Goal: Navigation & Orientation: Go to known website

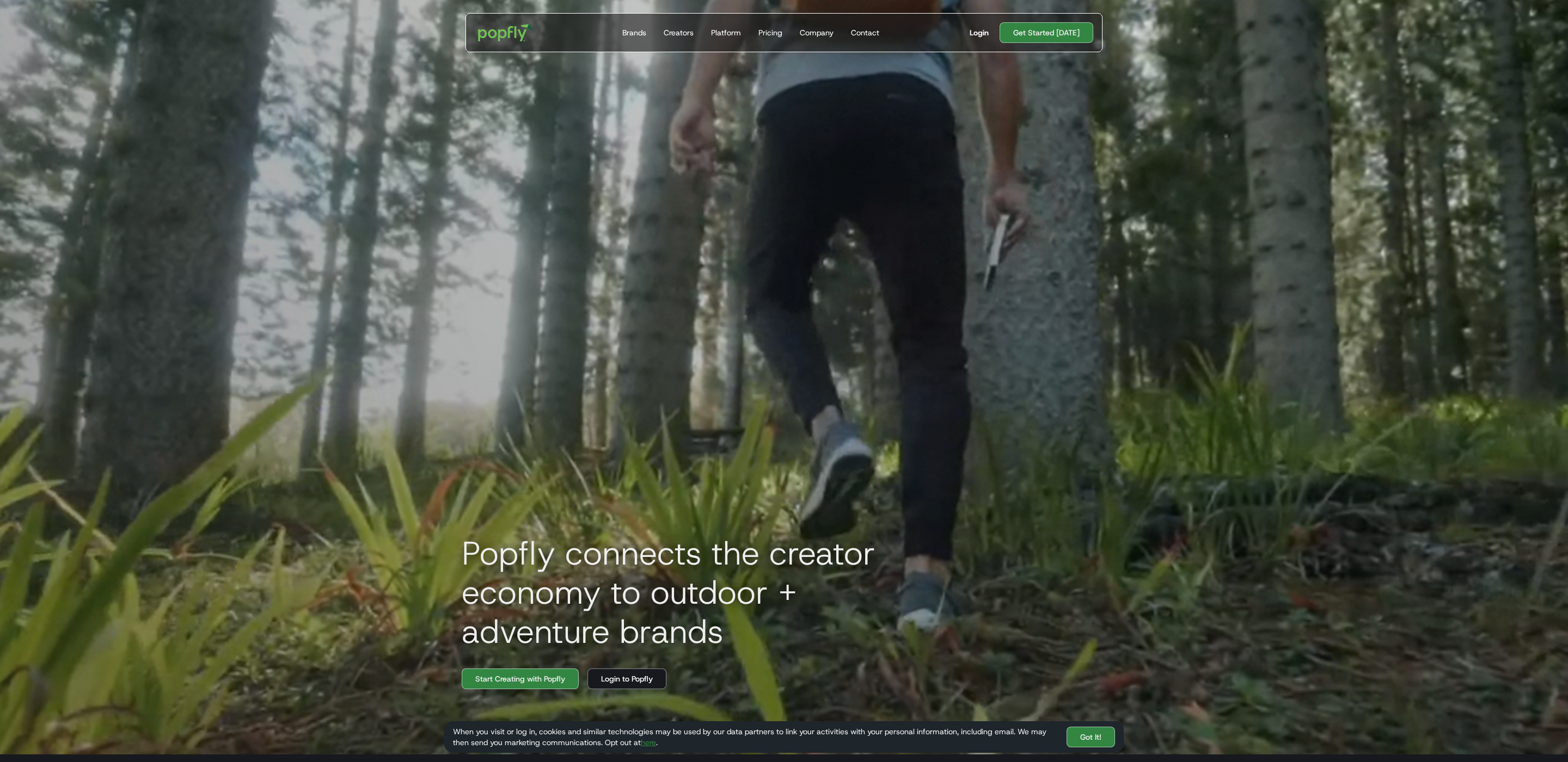
click at [978, 33] on div "Login" at bounding box center [979, 33] width 19 height 11
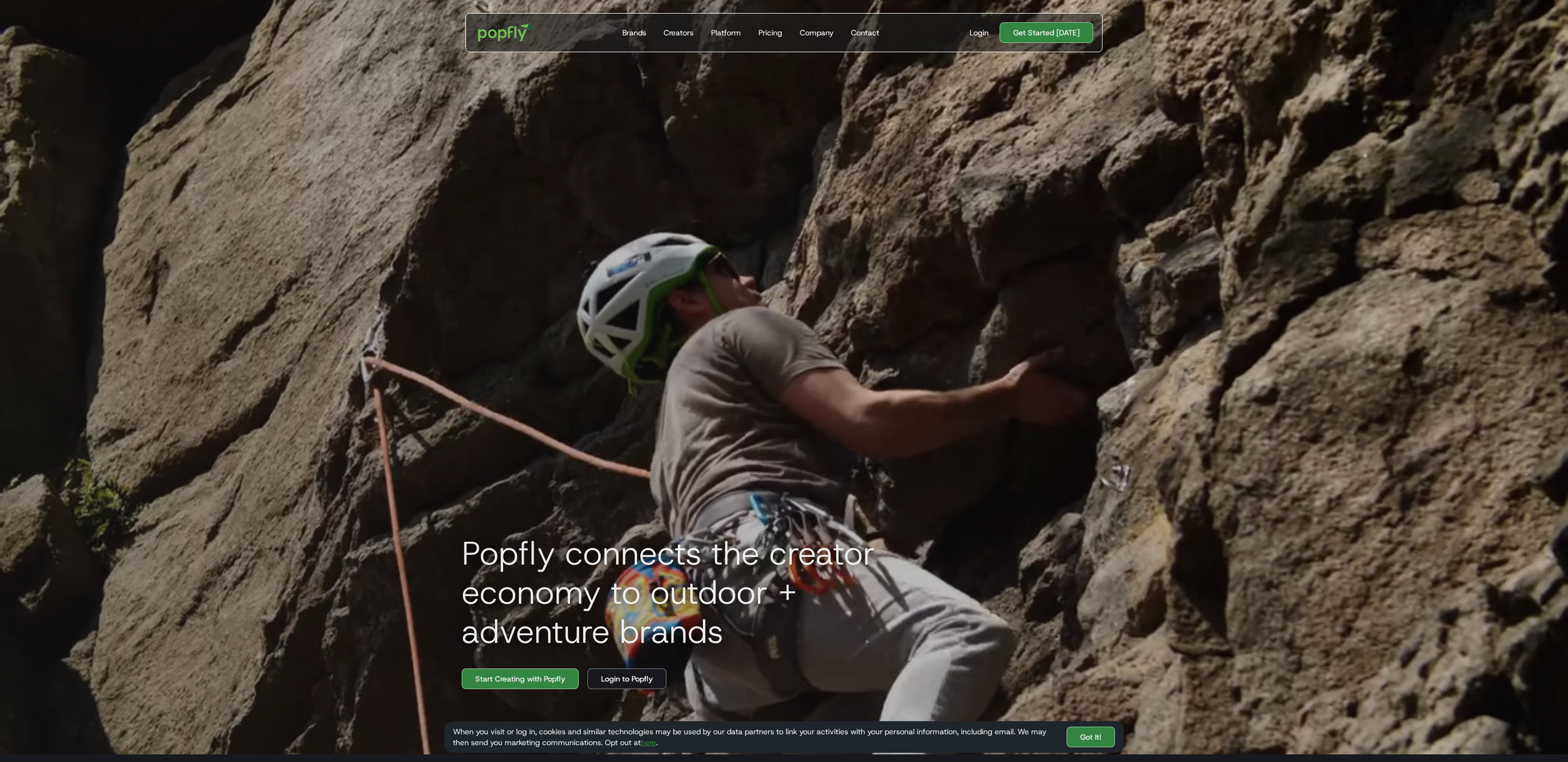
click at [974, 38] on div "Login" at bounding box center [979, 33] width 19 height 11
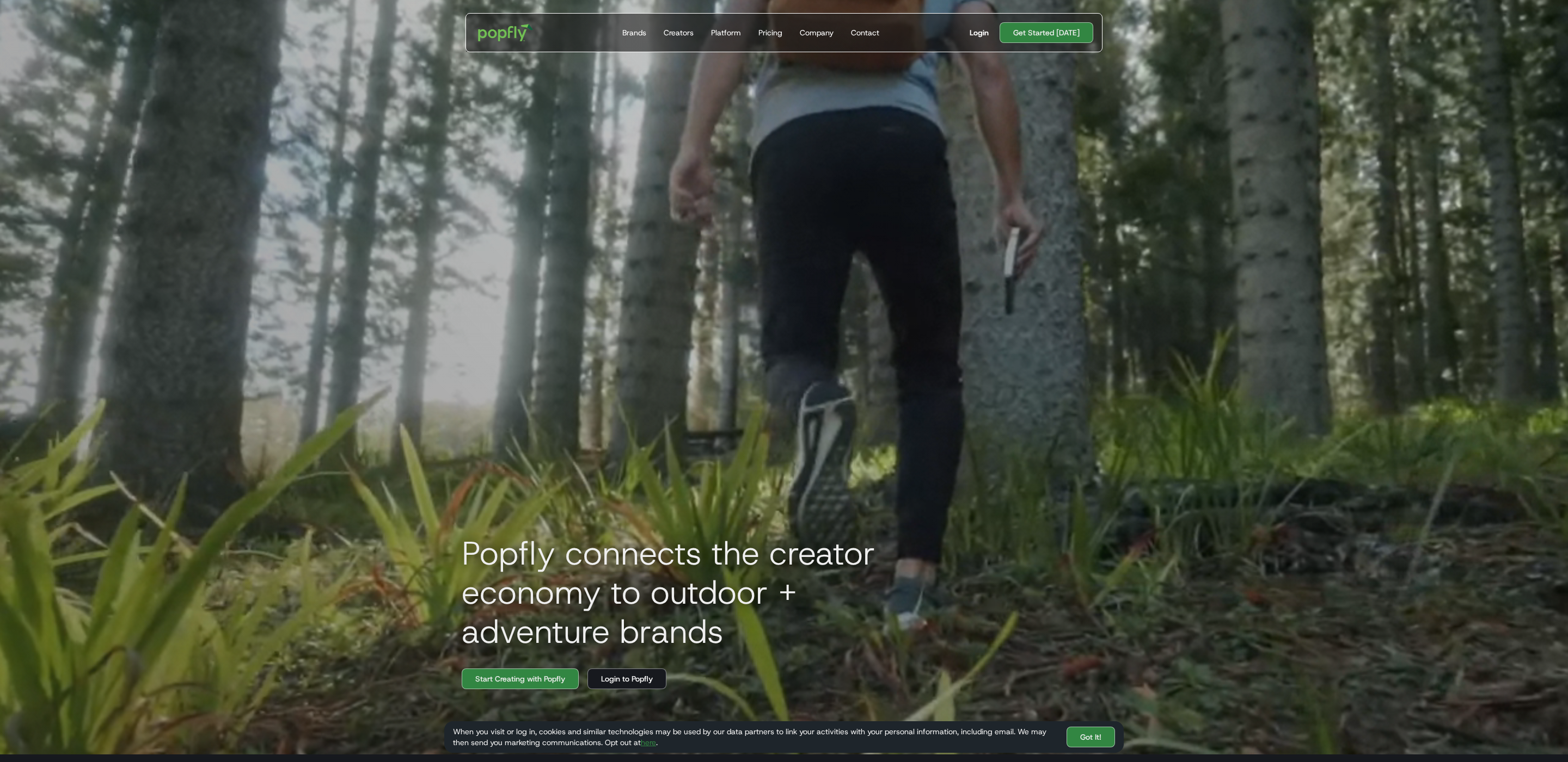
click at [986, 27] on div "Login" at bounding box center [979, 33] width 19 height 11
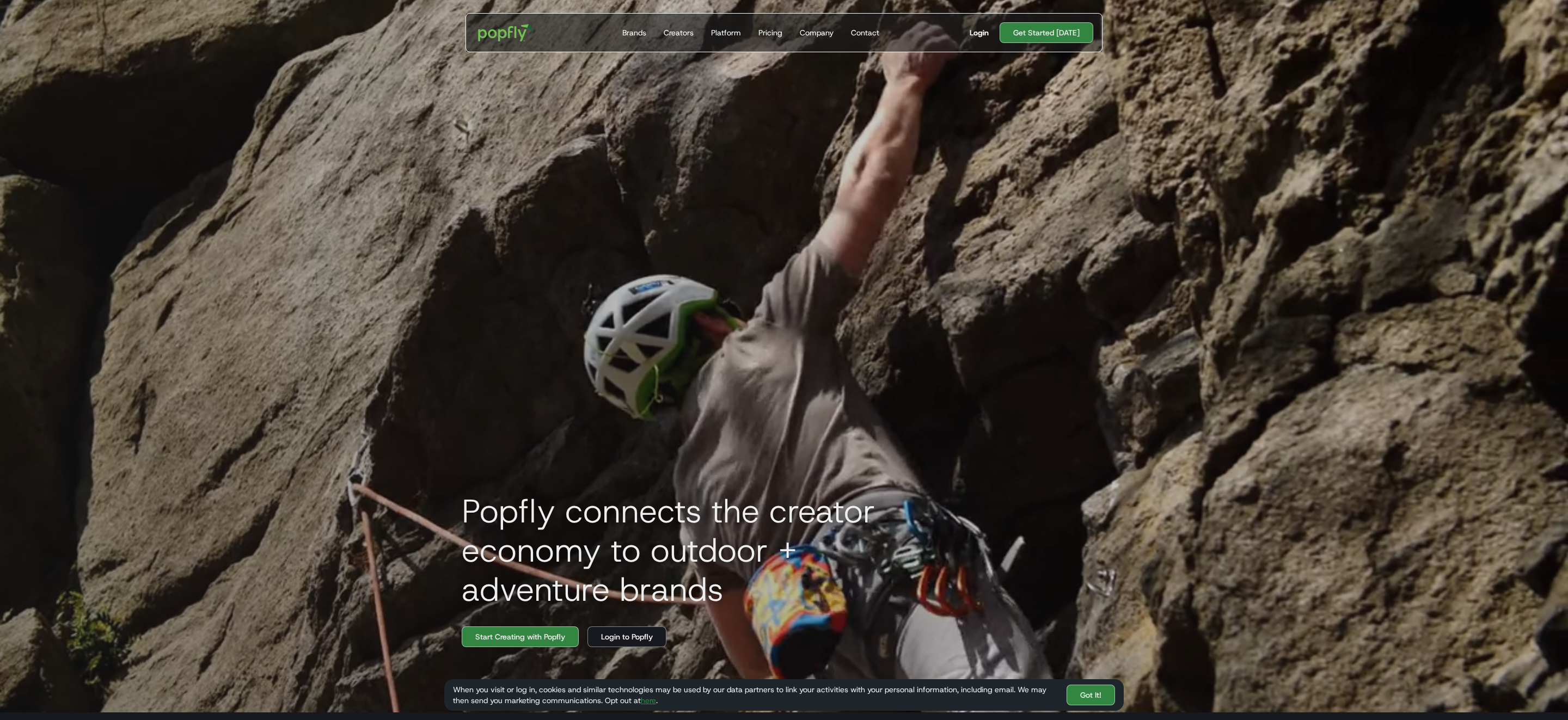
click at [981, 33] on div "Login" at bounding box center [979, 33] width 19 height 11
